Goal: Navigation & Orientation: Find specific page/section

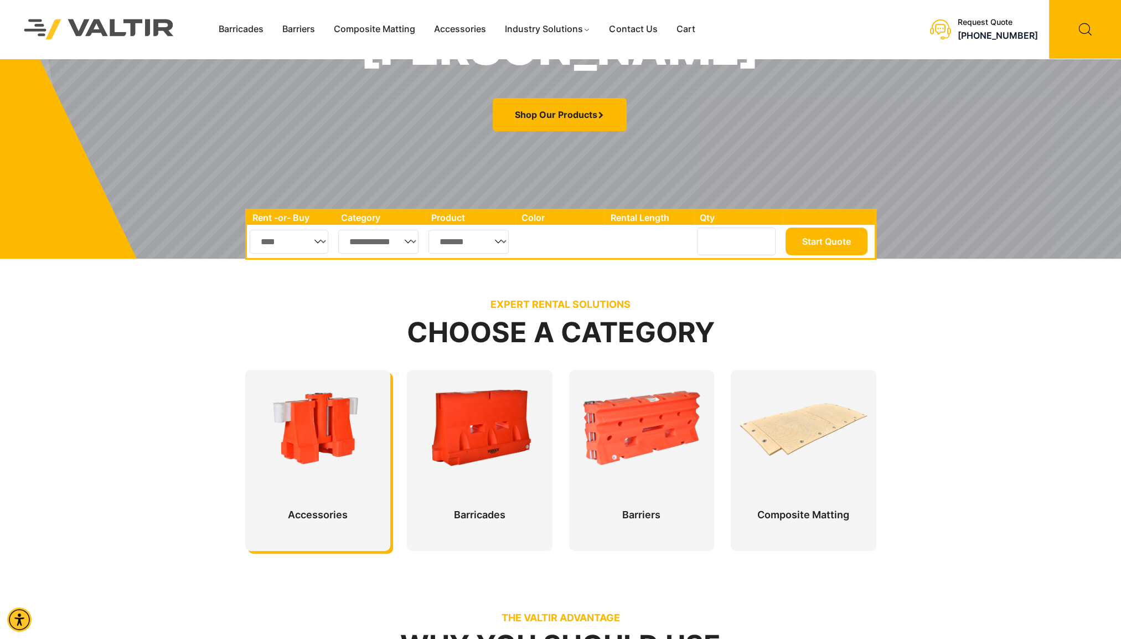
scroll to position [388, 0]
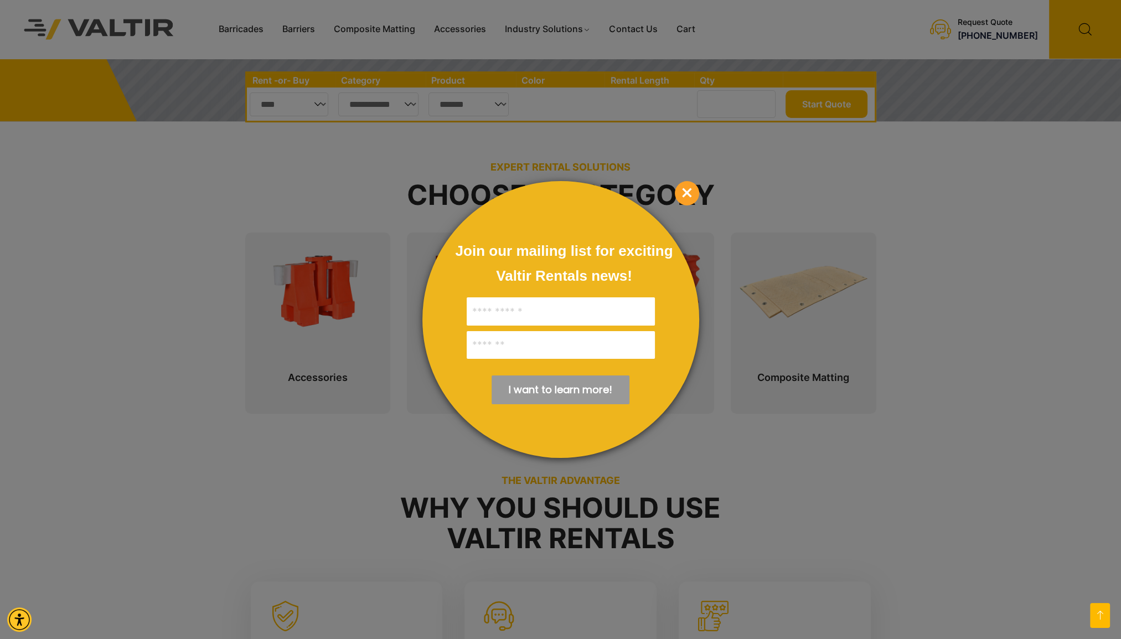
click at [685, 192] on span "×" at bounding box center [687, 193] width 24 height 24
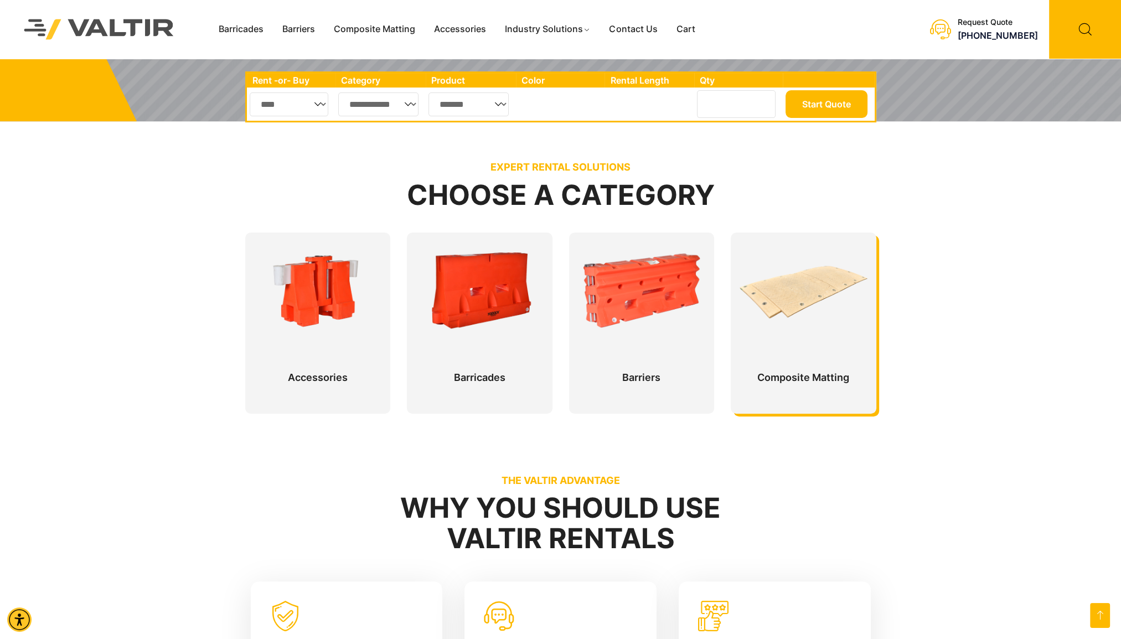
click at [807, 378] on div at bounding box center [804, 323] width 146 height 181
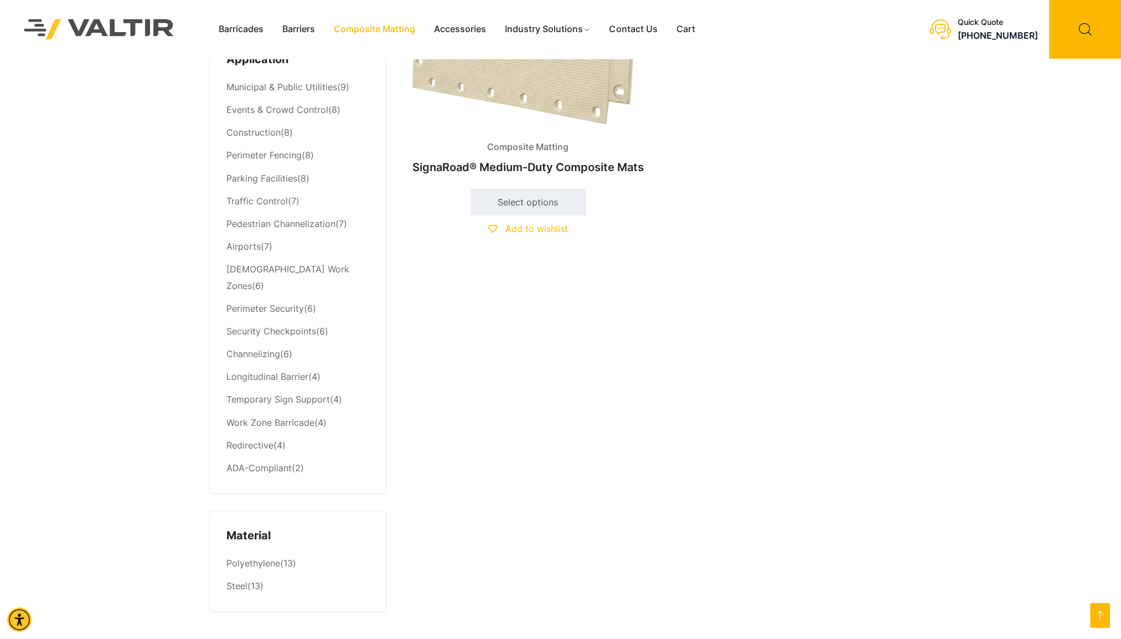
scroll to position [498, 0]
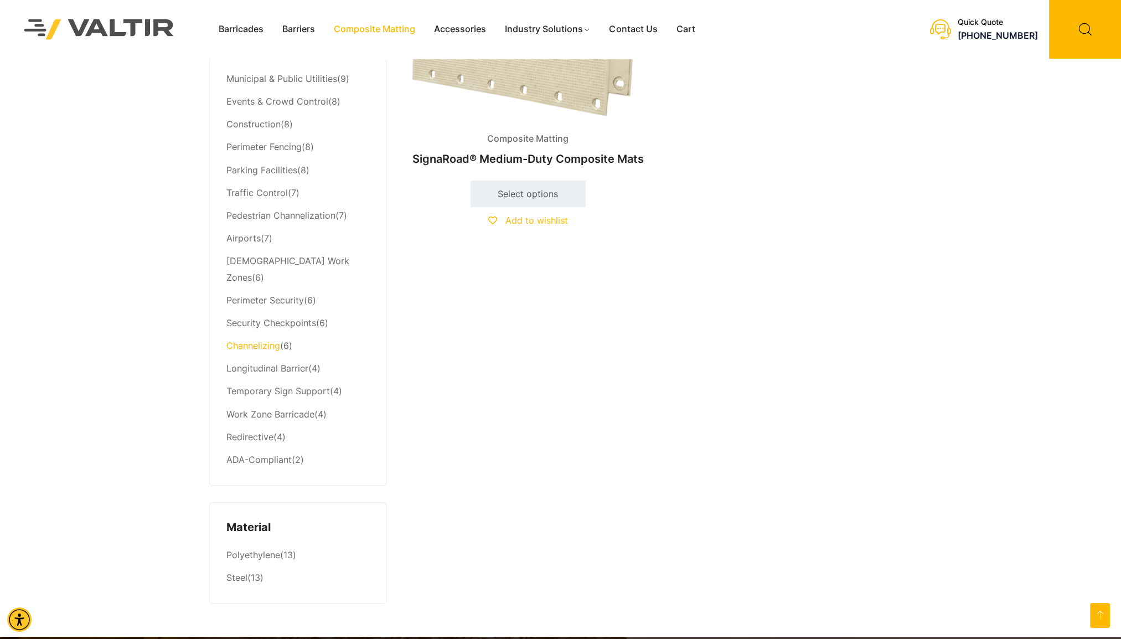
click at [265, 340] on link "Channelizing" at bounding box center [253, 345] width 54 height 11
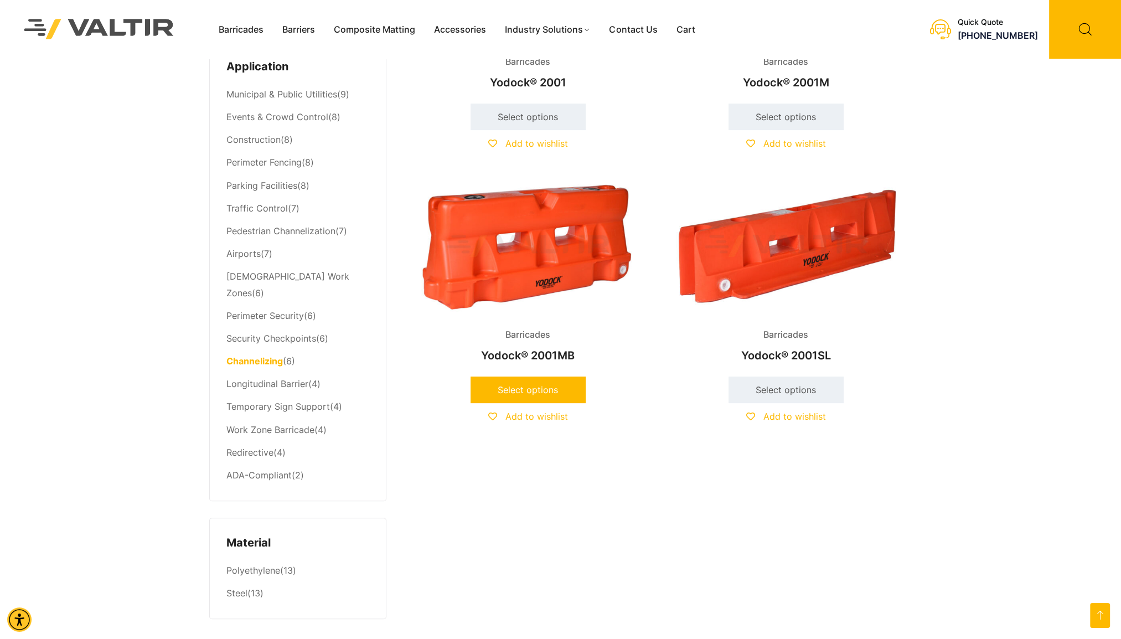
scroll to position [277, 0]
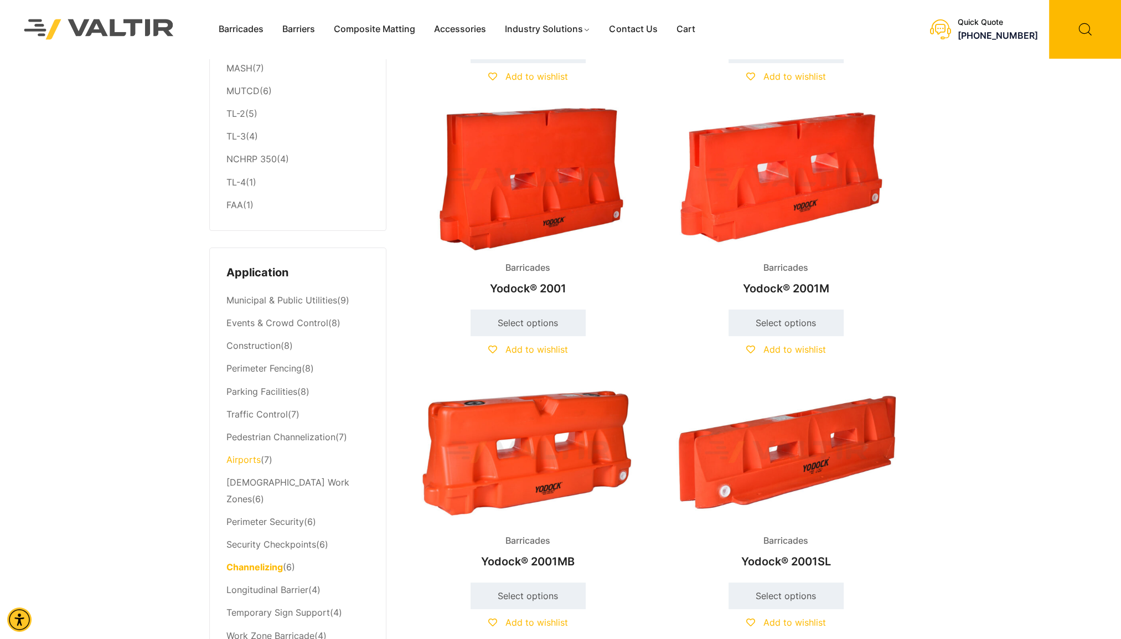
click at [245, 460] on link "Airports" at bounding box center [243, 459] width 34 height 11
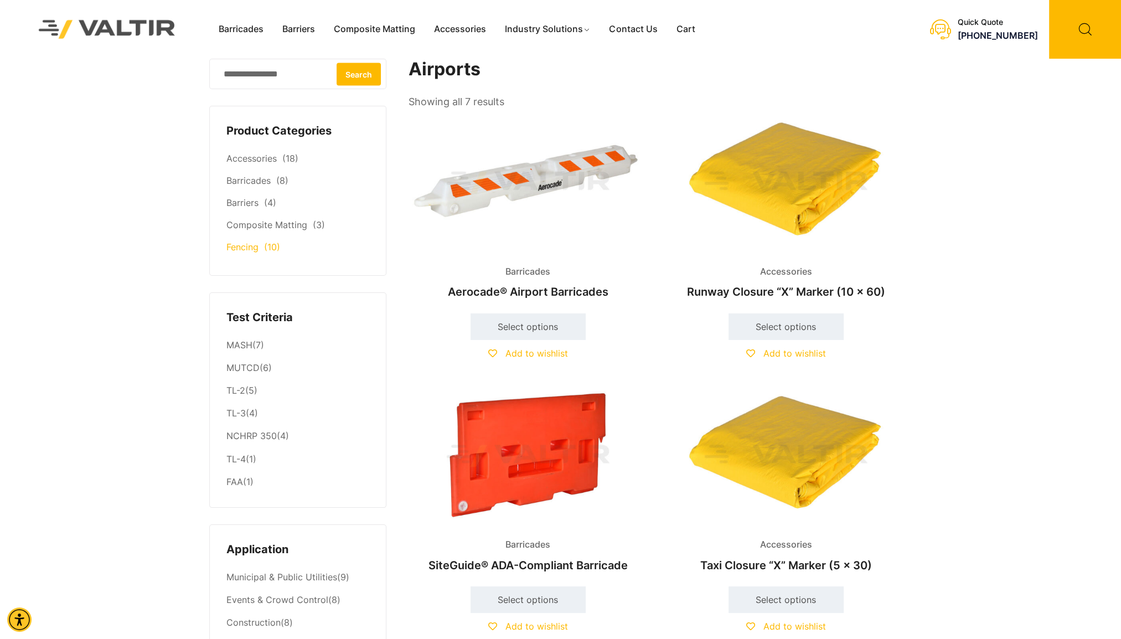
click at [248, 249] on link "Fencing" at bounding box center [242, 246] width 32 height 11
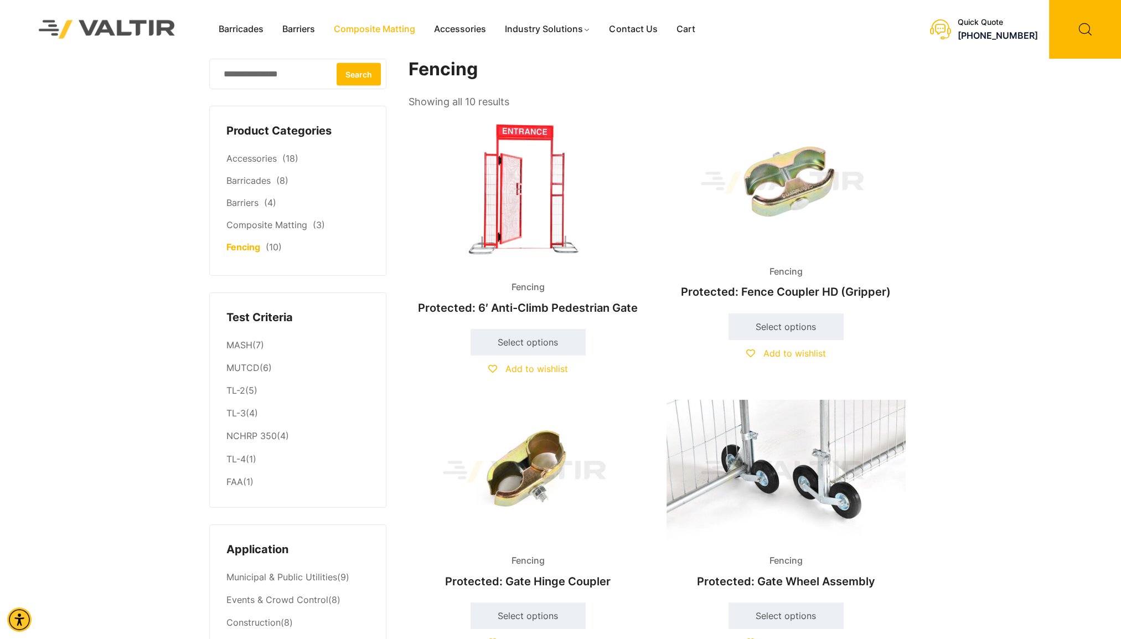
click at [349, 28] on link "Composite Matting" at bounding box center [374, 29] width 100 height 17
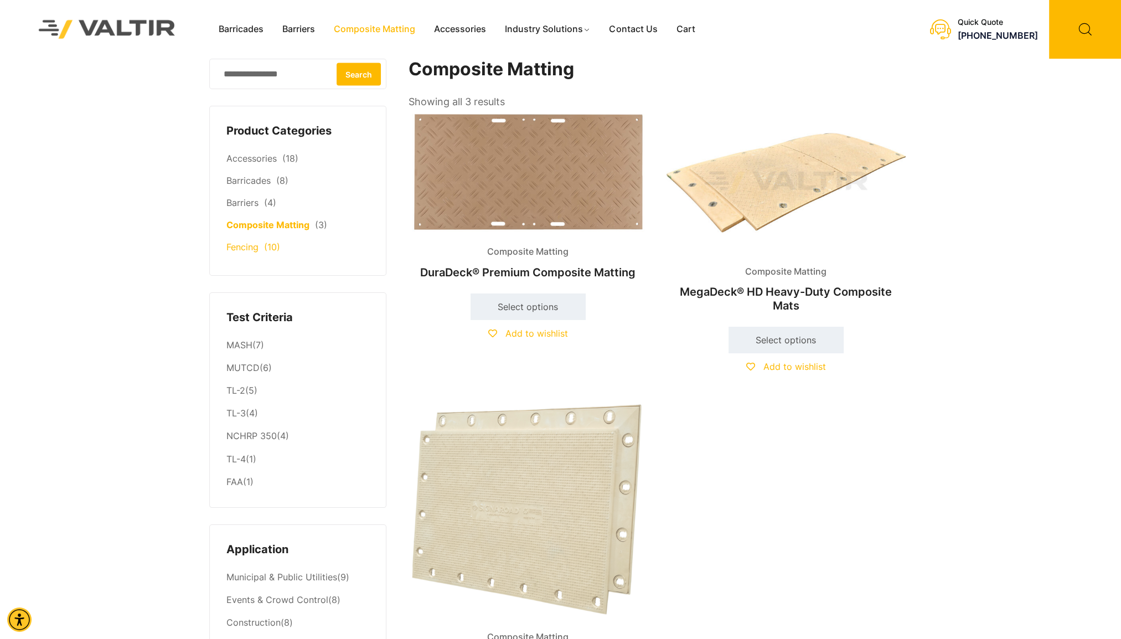
click at [252, 251] on link "Fencing" at bounding box center [242, 246] width 32 height 11
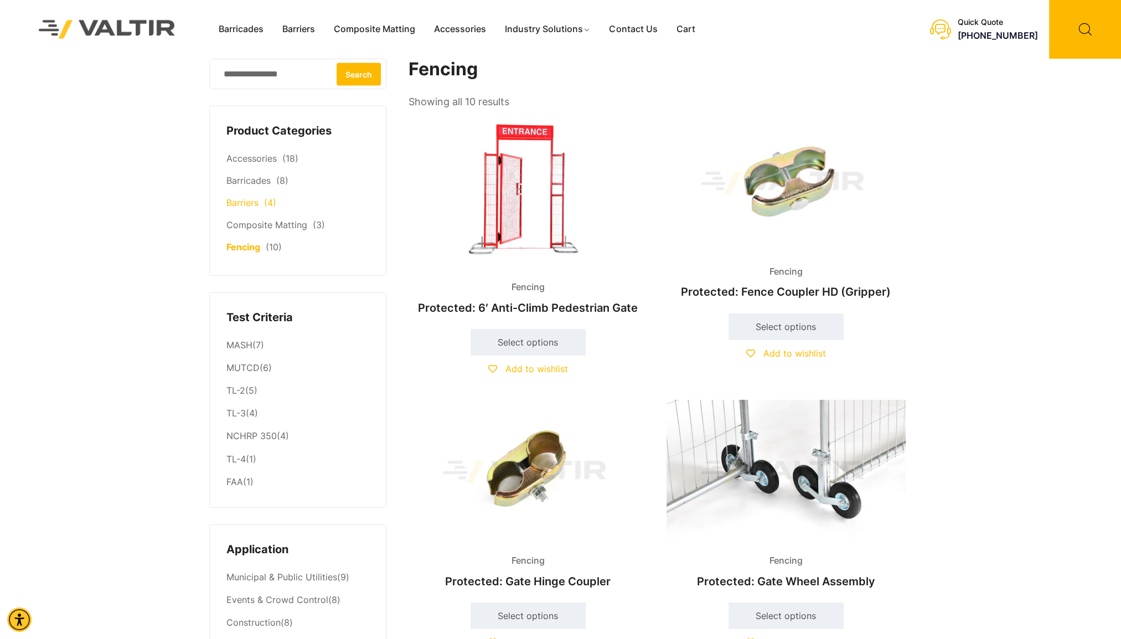
click at [249, 205] on link "Barriers" at bounding box center [242, 202] width 32 height 11
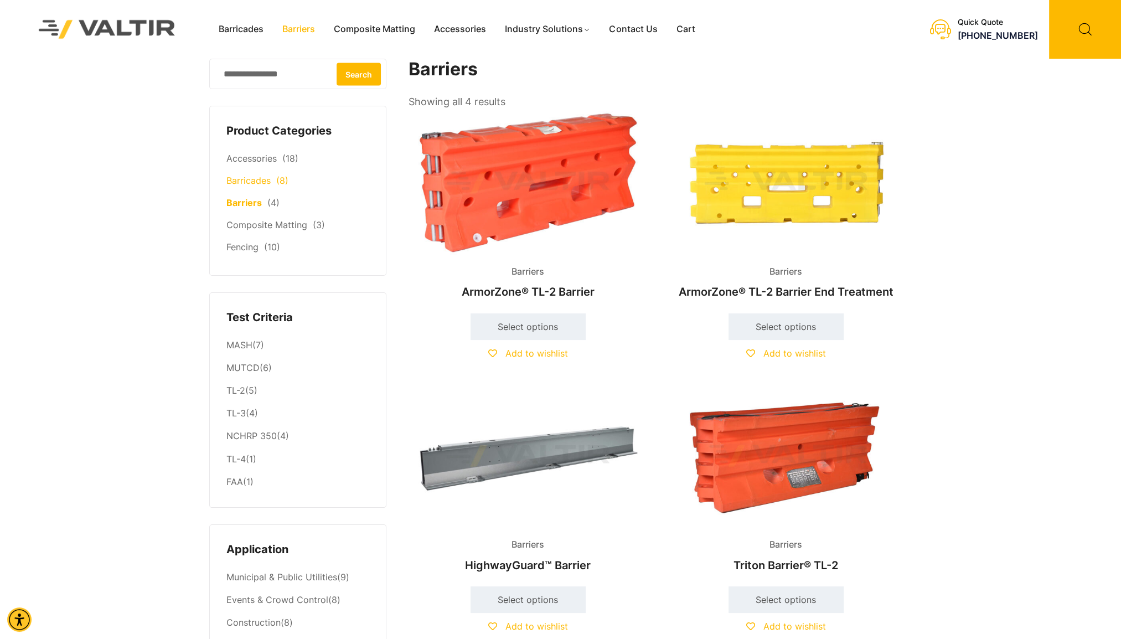
click at [255, 183] on link "Barricades" at bounding box center [248, 180] width 44 height 11
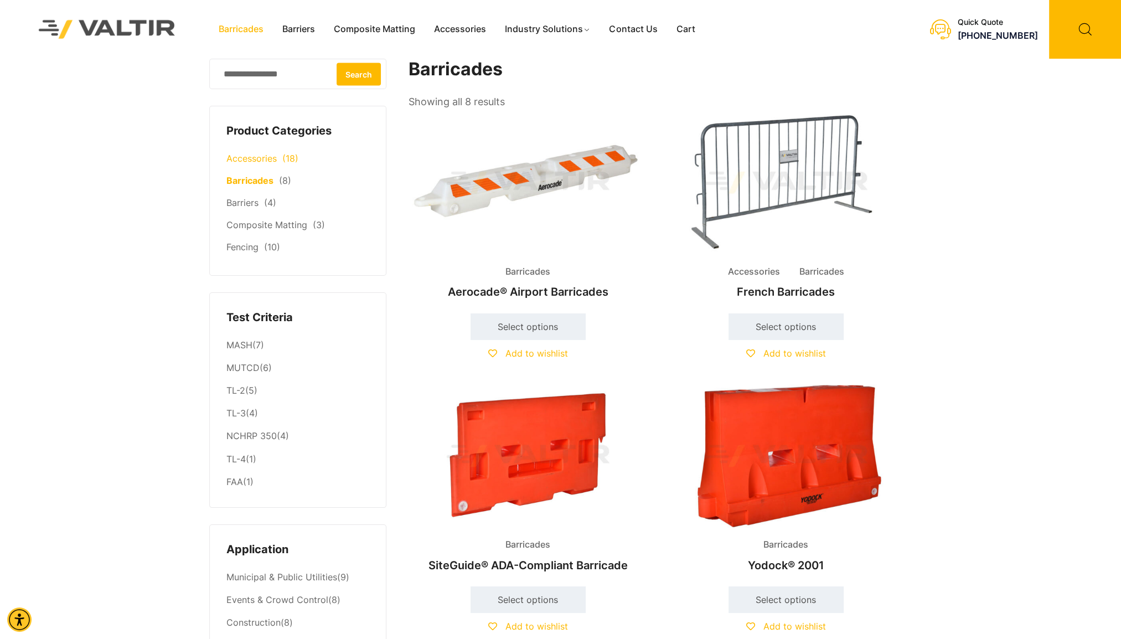
click at [245, 160] on link "Accessories" at bounding box center [251, 158] width 50 height 11
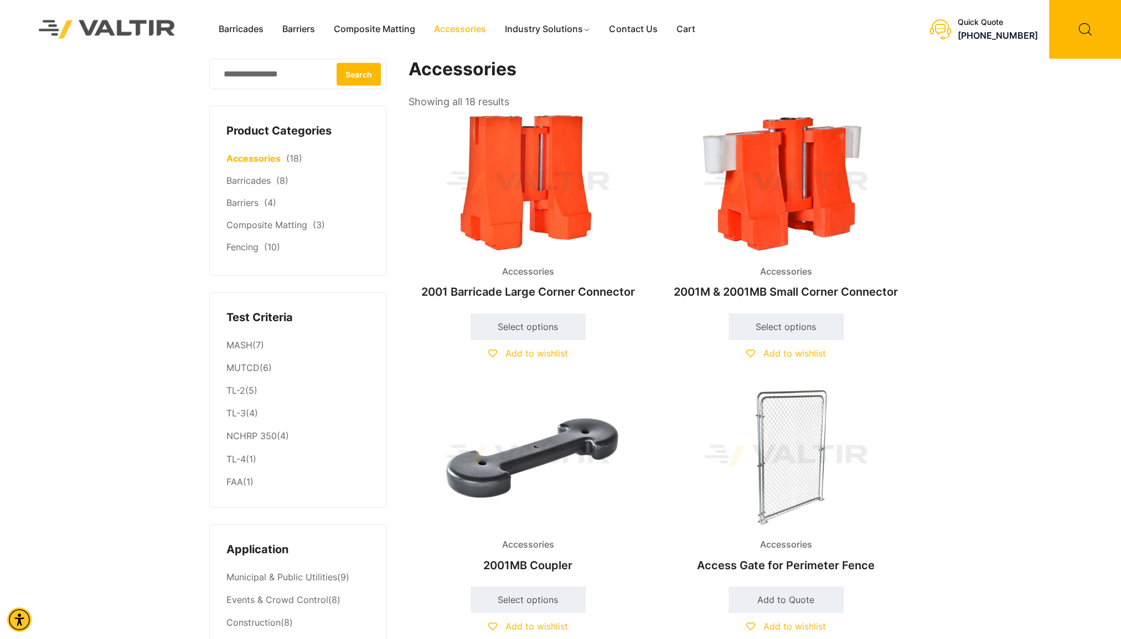
click at [149, 25] on img at bounding box center [107, 29] width 166 height 47
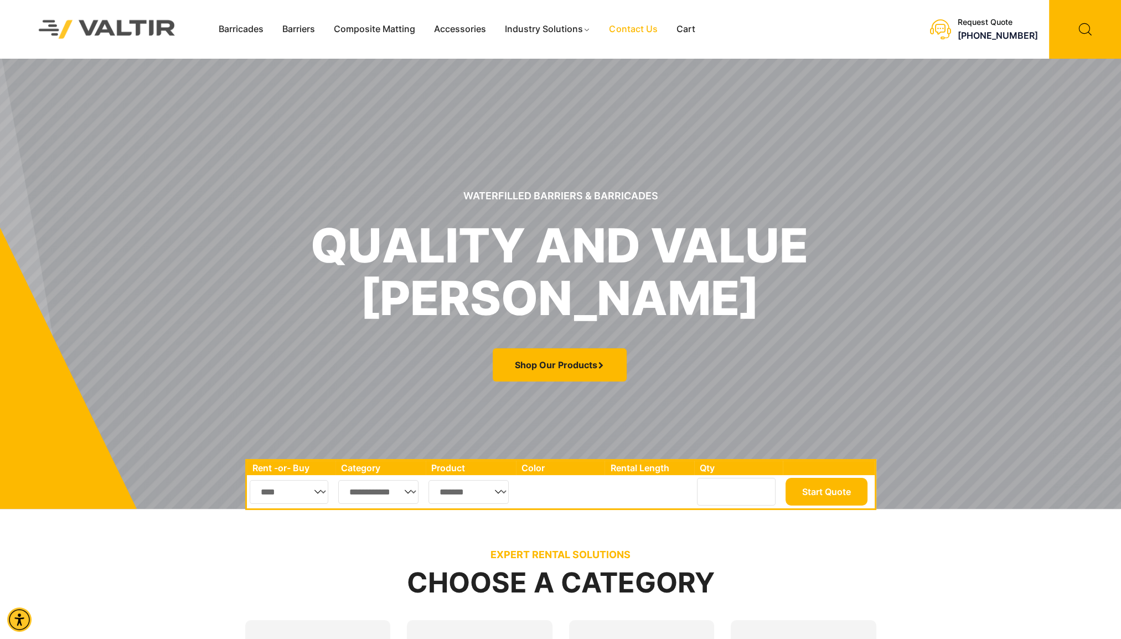
click at [640, 31] on link "Contact Us" at bounding box center [633, 29] width 67 height 17
